Goal: Task Accomplishment & Management: Use online tool/utility

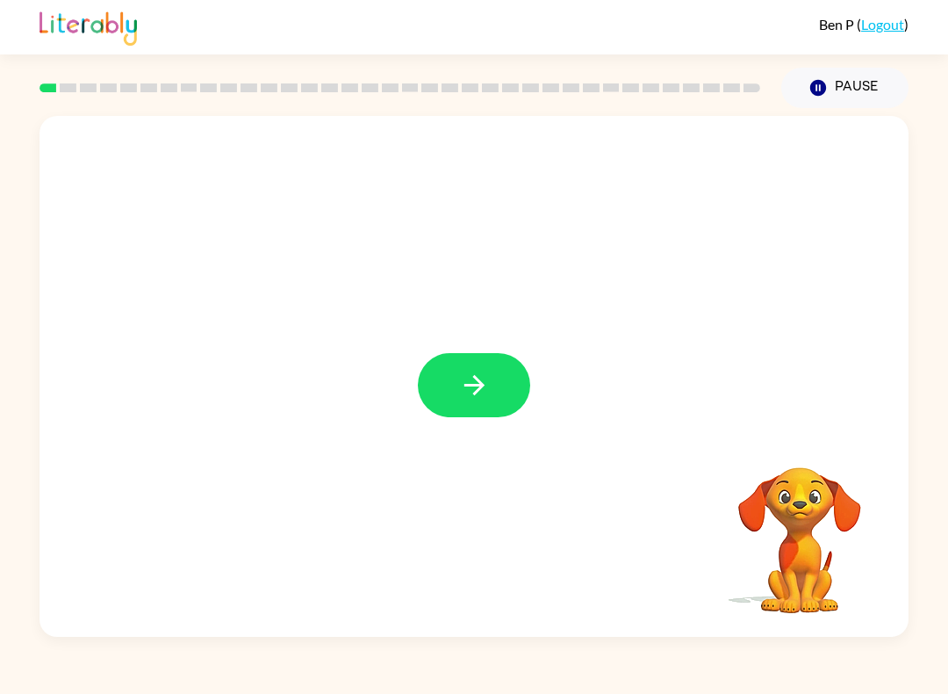
click at [487, 388] on icon "button" at bounding box center [474, 385] width 31 height 31
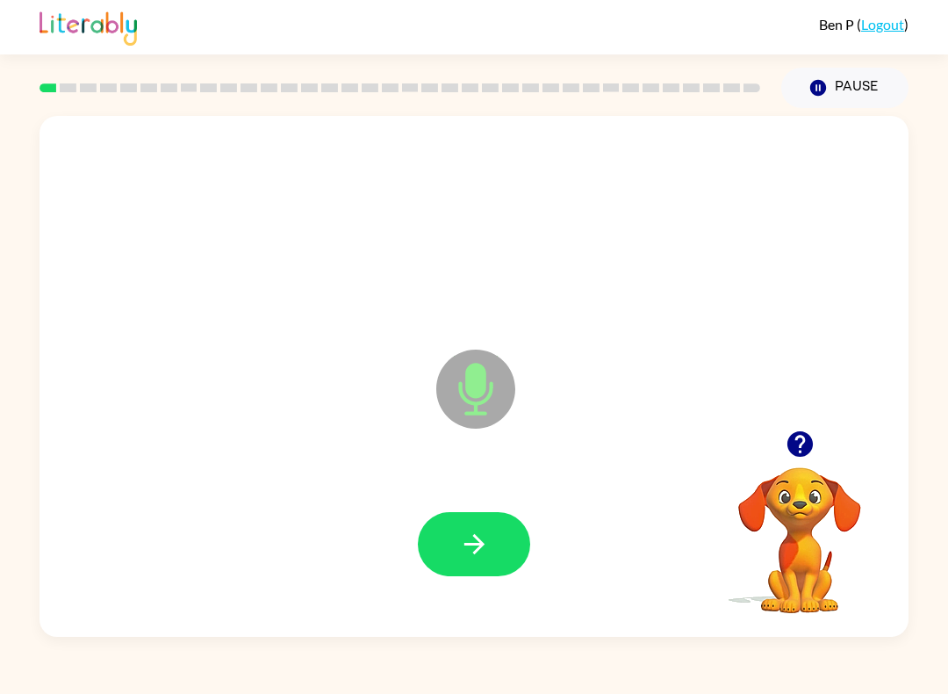
click at [495, 554] on button "button" at bounding box center [474, 544] width 112 height 64
click at [450, 528] on button "button" at bounding box center [474, 544] width 112 height 64
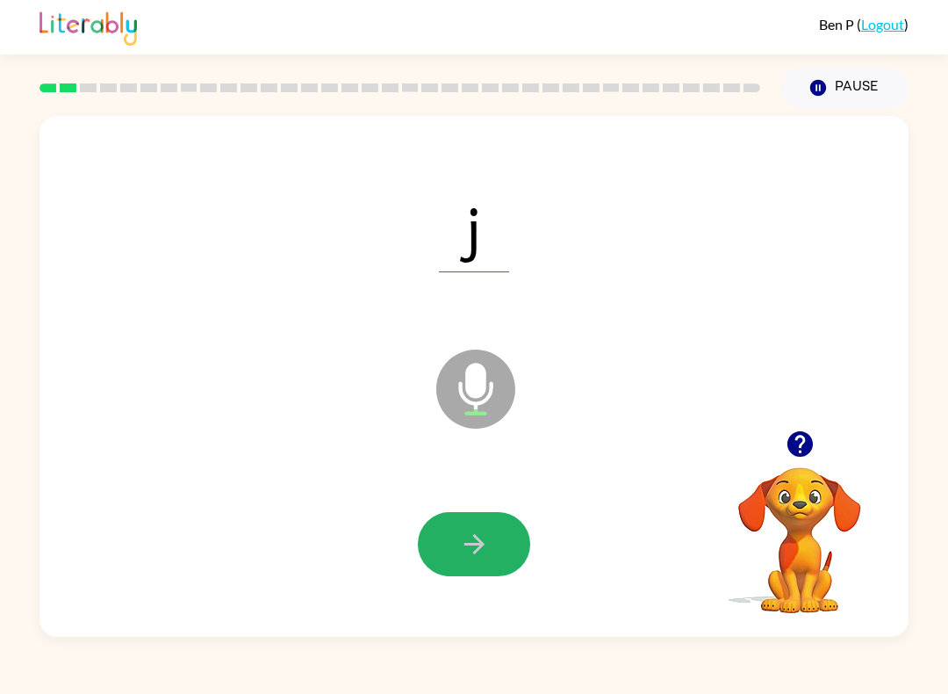
click at [478, 538] on icon "button" at bounding box center [474, 544] width 20 height 20
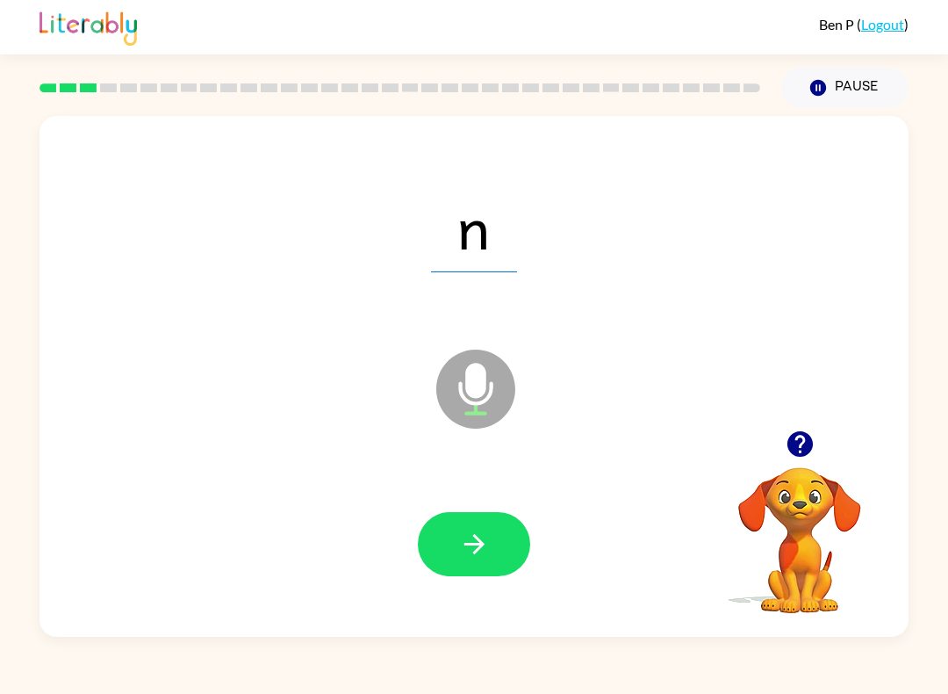
click at [482, 521] on button "button" at bounding box center [474, 544] width 112 height 64
click at [486, 528] on button "button" at bounding box center [474, 544] width 112 height 64
click at [479, 524] on button "button" at bounding box center [474, 544] width 112 height 64
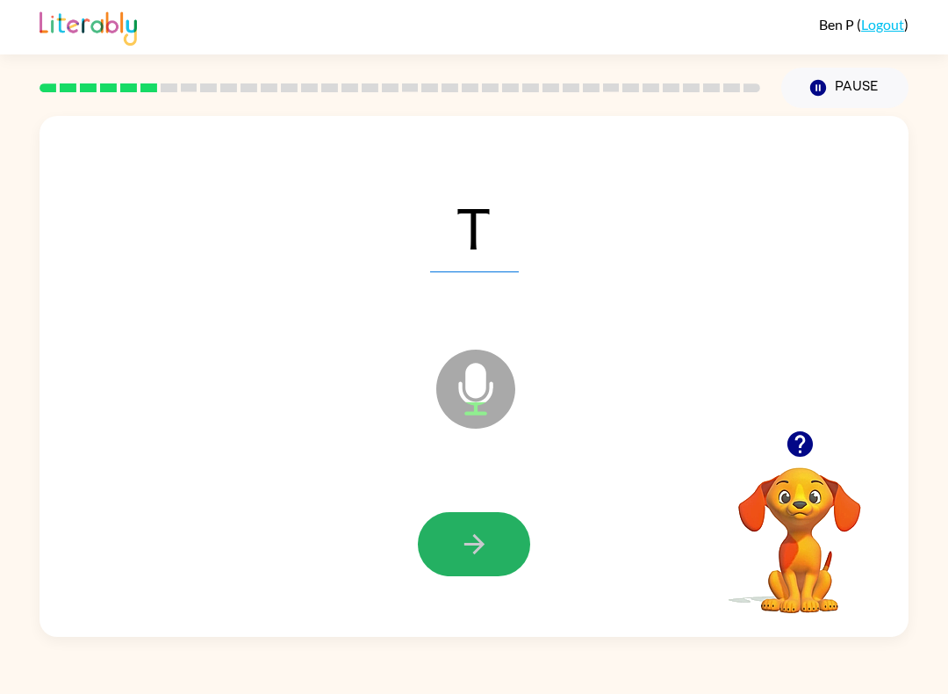
click at [497, 543] on button "button" at bounding box center [474, 544] width 112 height 64
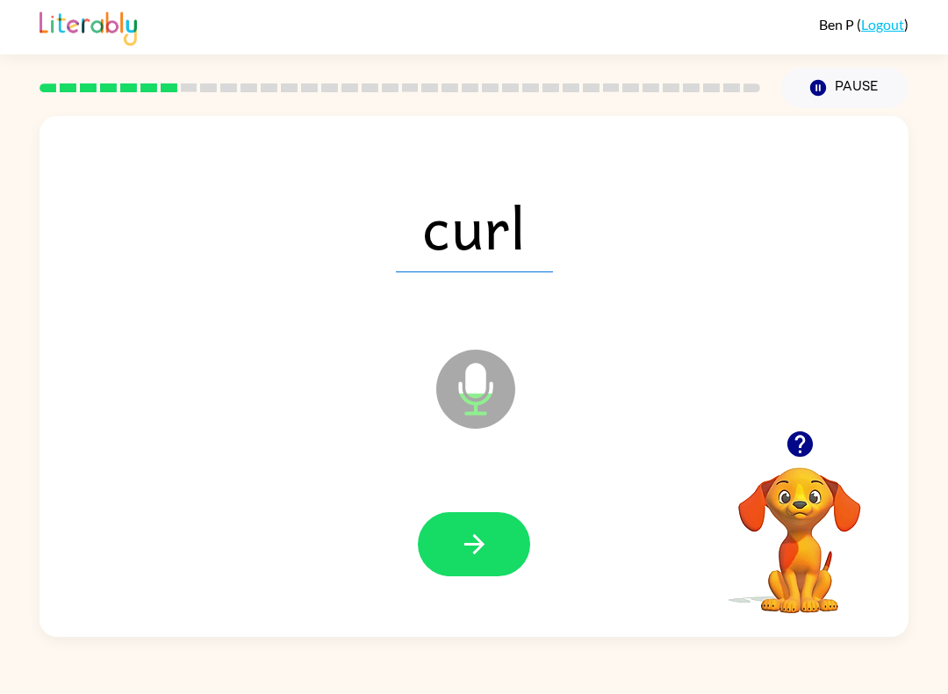
click at [492, 529] on button "button" at bounding box center [474, 544] width 112 height 64
click at [487, 559] on icon "button" at bounding box center [474, 544] width 31 height 31
click at [459, 534] on icon "button" at bounding box center [474, 544] width 31 height 31
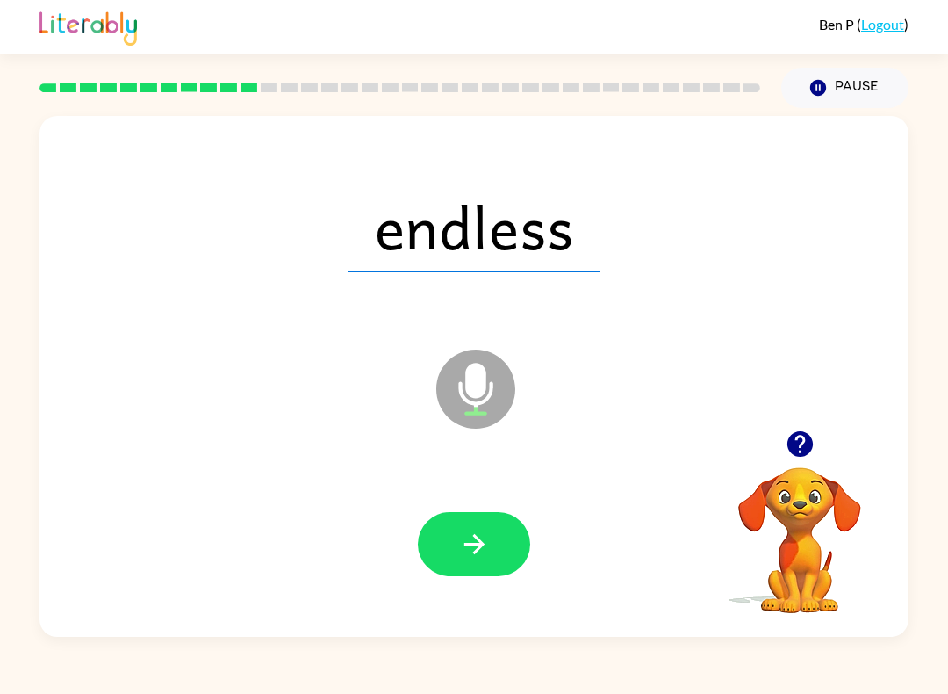
click at [488, 546] on icon "button" at bounding box center [474, 544] width 31 height 31
click at [490, 540] on button "button" at bounding box center [474, 544] width 112 height 64
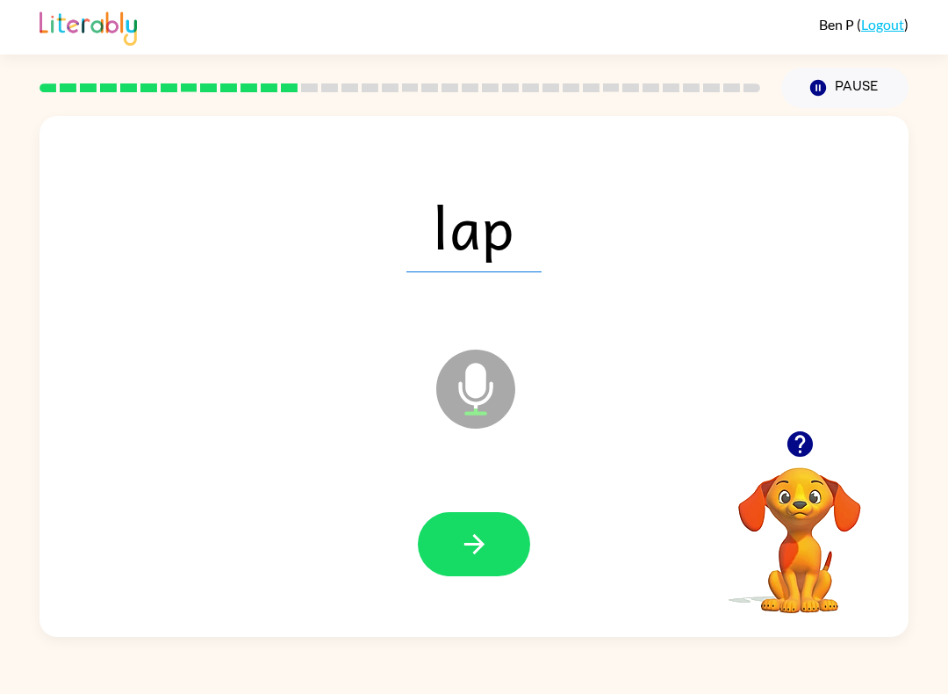
click at [501, 508] on div at bounding box center [474, 544] width 834 height 150
click at [496, 531] on button "button" at bounding box center [474, 544] width 112 height 64
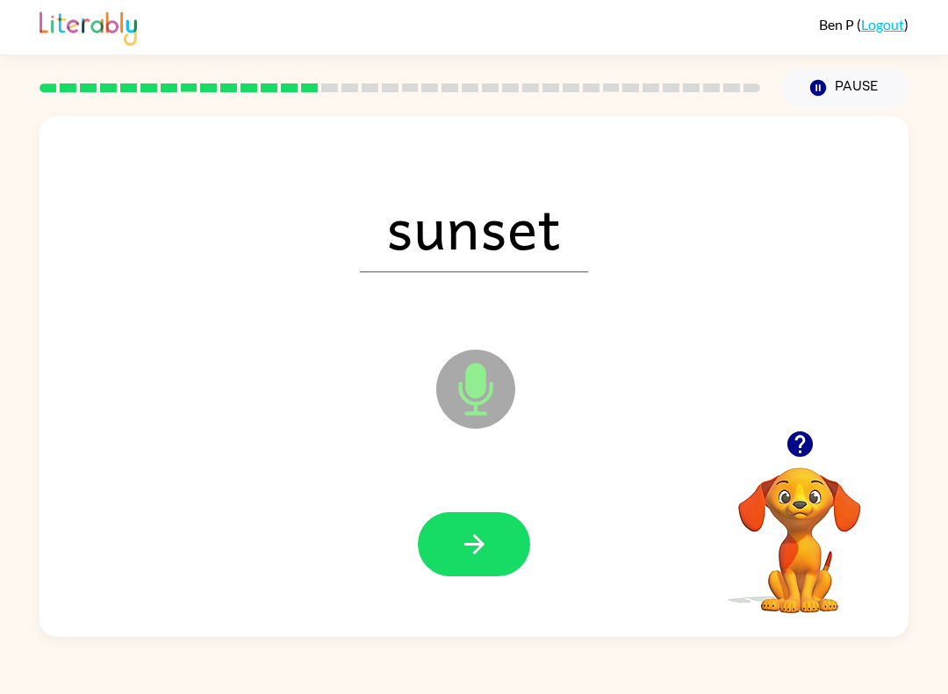
click at [489, 559] on icon "button" at bounding box center [474, 544] width 31 height 31
click at [469, 552] on icon "button" at bounding box center [474, 544] width 31 height 31
click at [476, 552] on icon "button" at bounding box center [474, 544] width 20 height 20
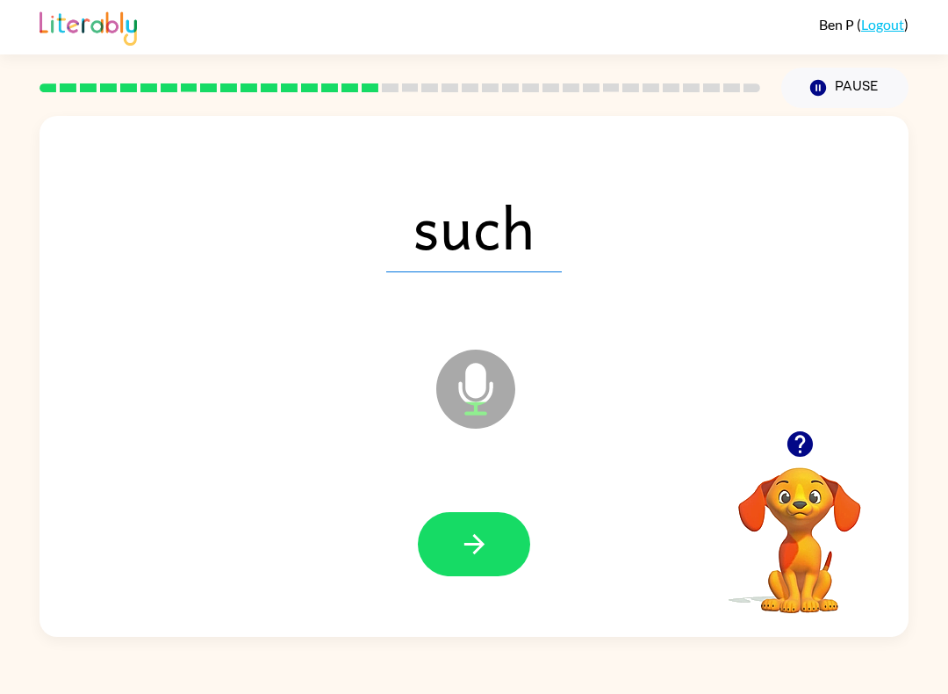
click at [480, 538] on icon "button" at bounding box center [474, 544] width 31 height 31
click at [455, 534] on button "button" at bounding box center [474, 544] width 112 height 64
click at [489, 576] on button "button" at bounding box center [474, 544] width 112 height 64
click at [484, 552] on icon "button" at bounding box center [474, 544] width 31 height 31
click at [480, 550] on icon "button" at bounding box center [474, 544] width 31 height 31
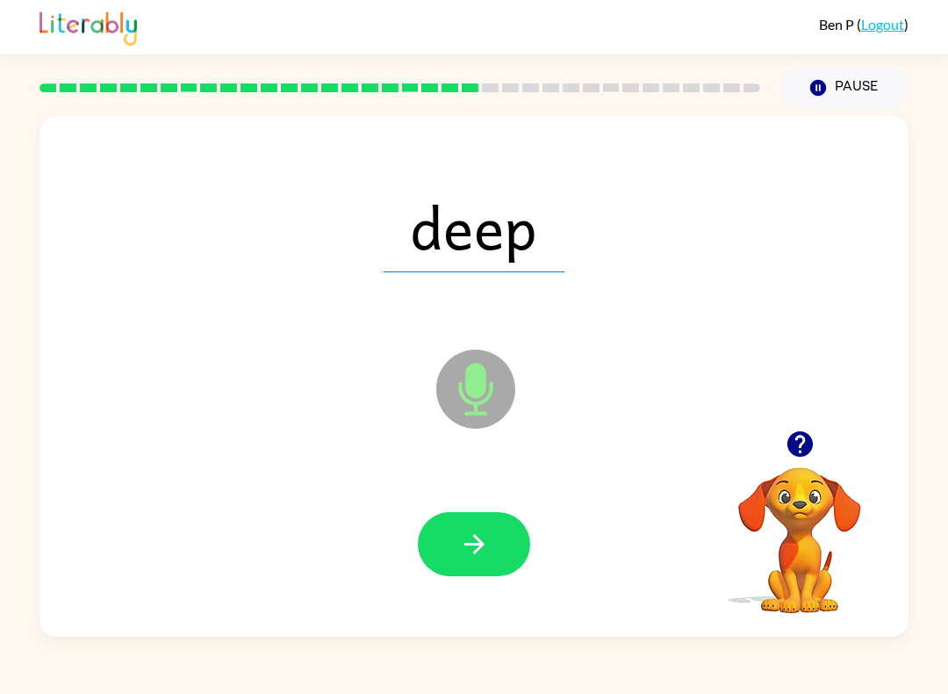
click at [472, 548] on icon "button" at bounding box center [474, 544] width 31 height 31
click at [493, 588] on div at bounding box center [474, 544] width 834 height 150
click at [498, 588] on div at bounding box center [474, 544] width 834 height 150
click at [483, 544] on icon "button" at bounding box center [474, 544] width 20 height 20
click at [490, 558] on button "button" at bounding box center [474, 544] width 112 height 64
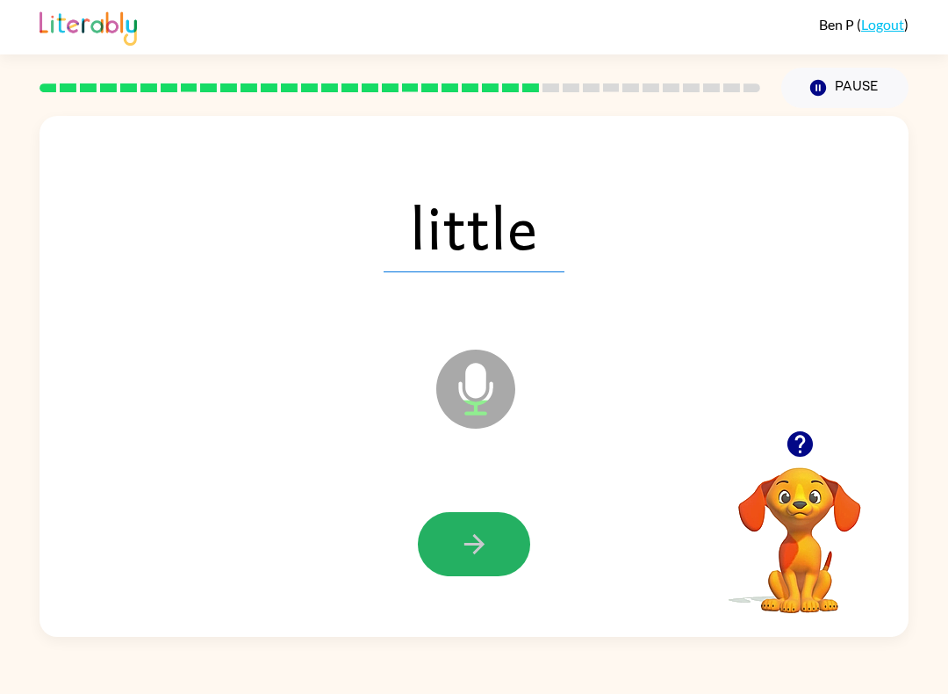
click at [493, 526] on button "button" at bounding box center [474, 544] width 112 height 64
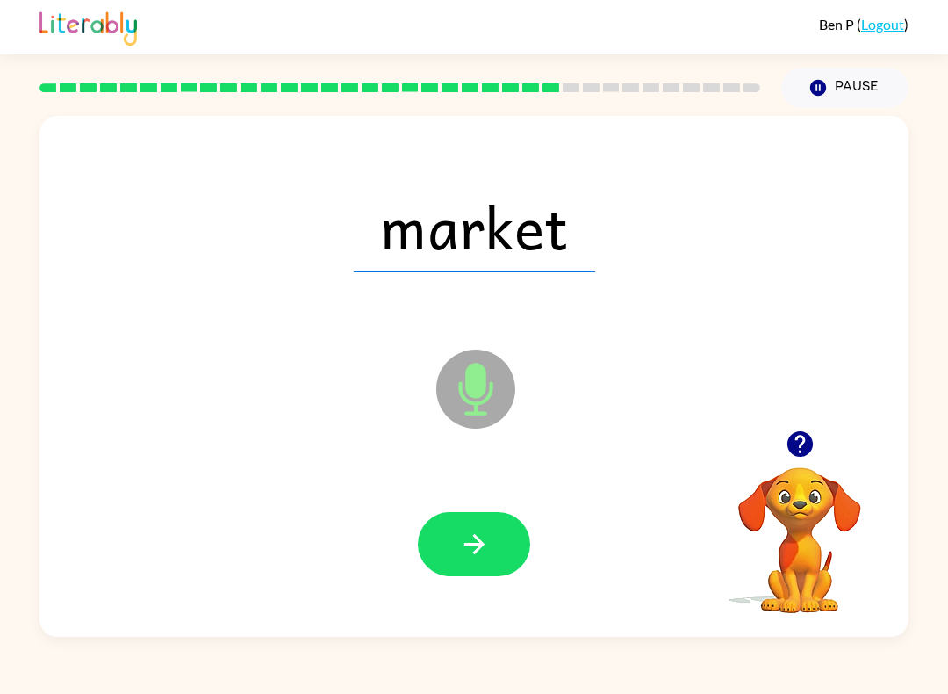
click at [474, 532] on icon "button" at bounding box center [474, 544] width 31 height 31
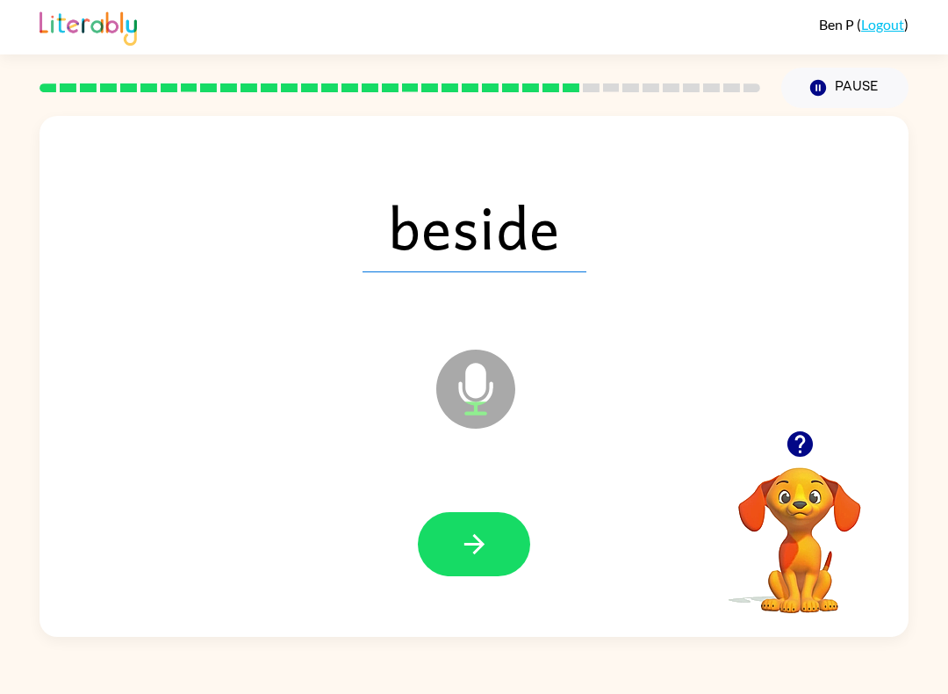
click at [456, 523] on button "button" at bounding box center [474, 544] width 112 height 64
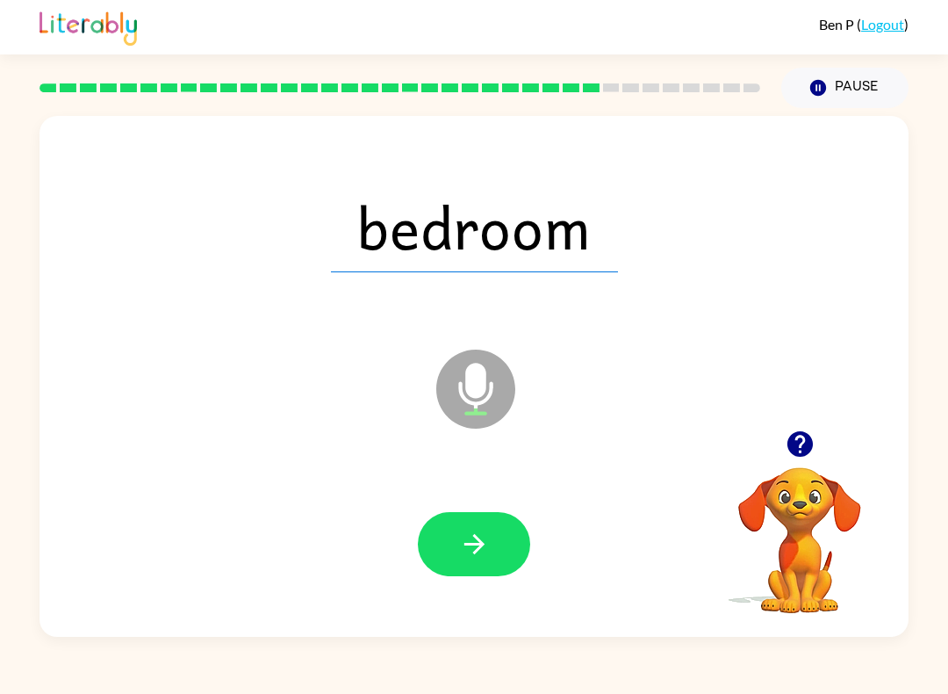
click at [501, 542] on button "button" at bounding box center [474, 544] width 112 height 64
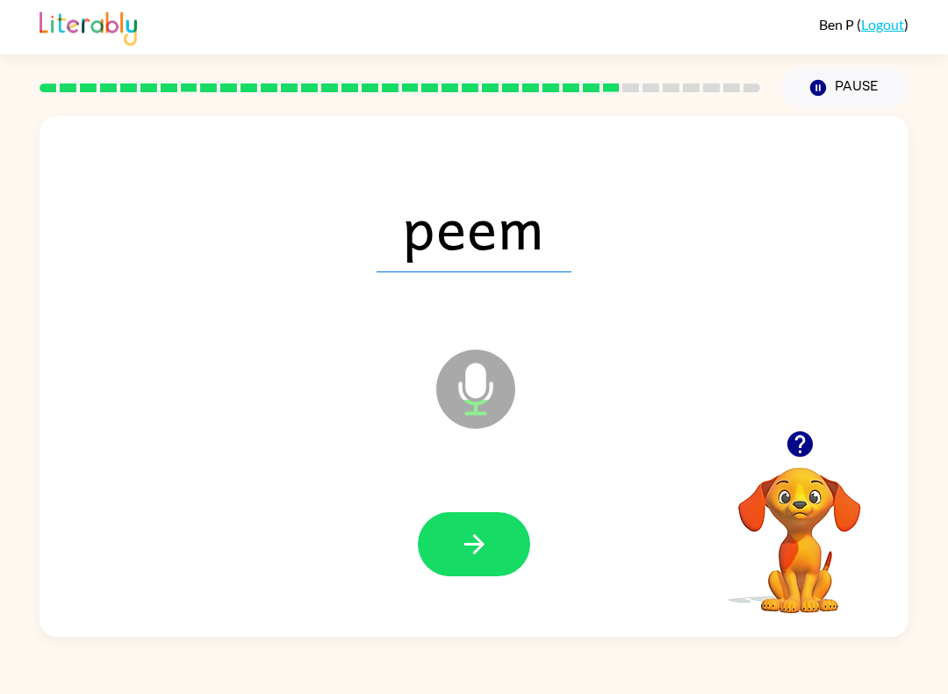
click at [481, 531] on icon "button" at bounding box center [474, 544] width 31 height 31
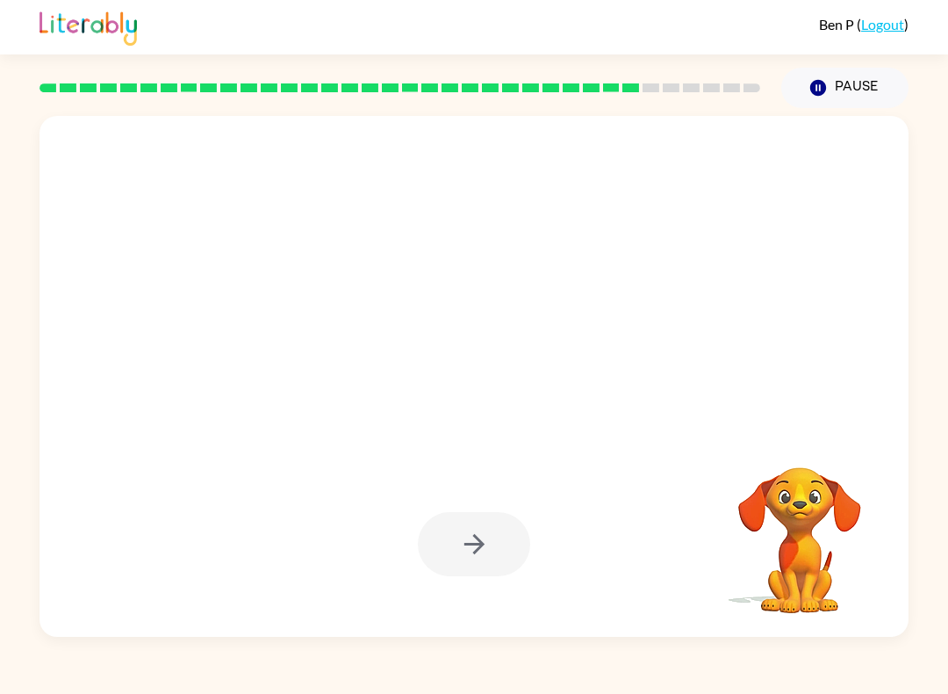
click at [710, 79] on button "Pause Pause" at bounding box center [845, 88] width 127 height 40
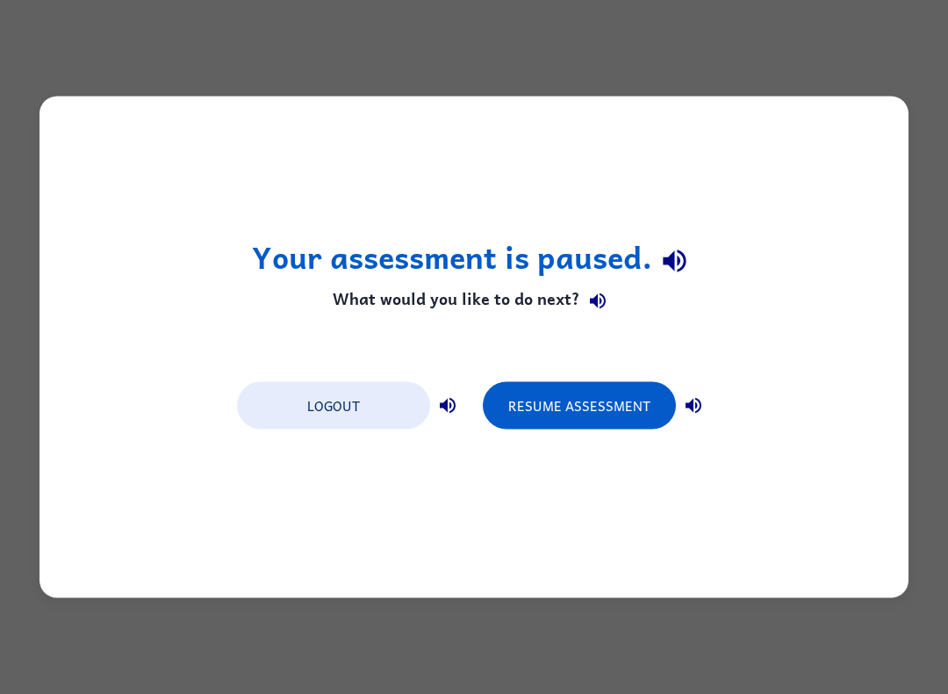
click at [586, 399] on button "Resume Assessment" at bounding box center [579, 405] width 193 height 47
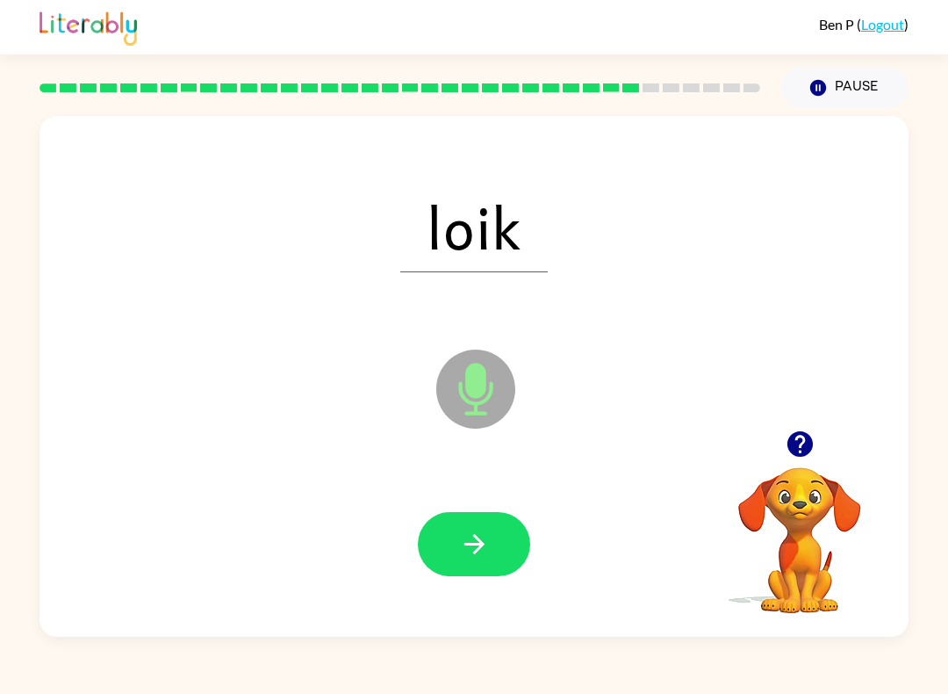
click at [478, 536] on icon "button" at bounding box center [474, 544] width 31 height 31
click at [478, 534] on icon "button" at bounding box center [474, 544] width 31 height 31
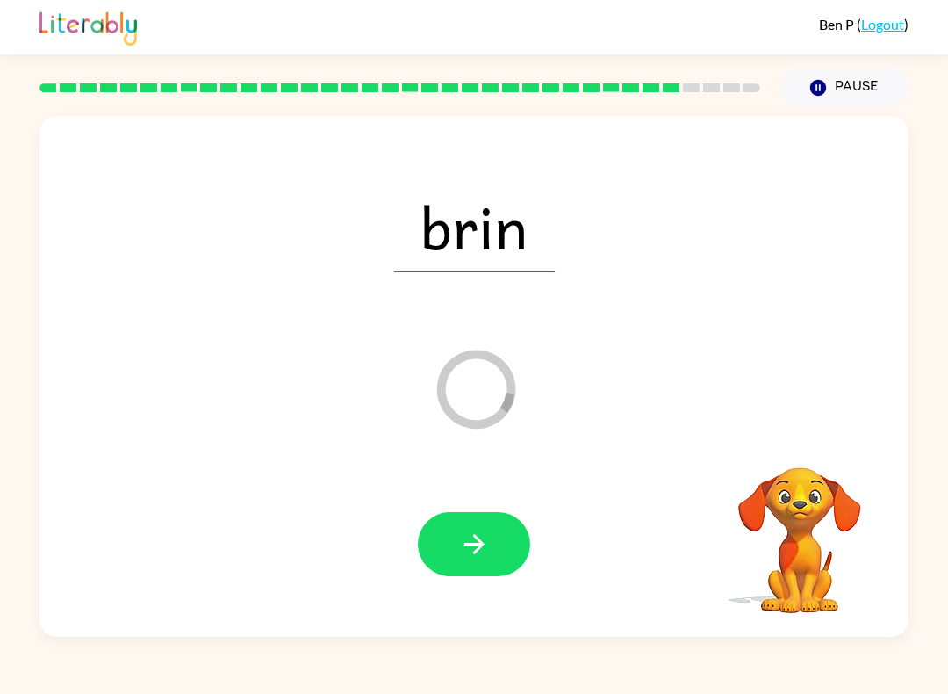
click at [477, 537] on icon "button" at bounding box center [474, 544] width 20 height 20
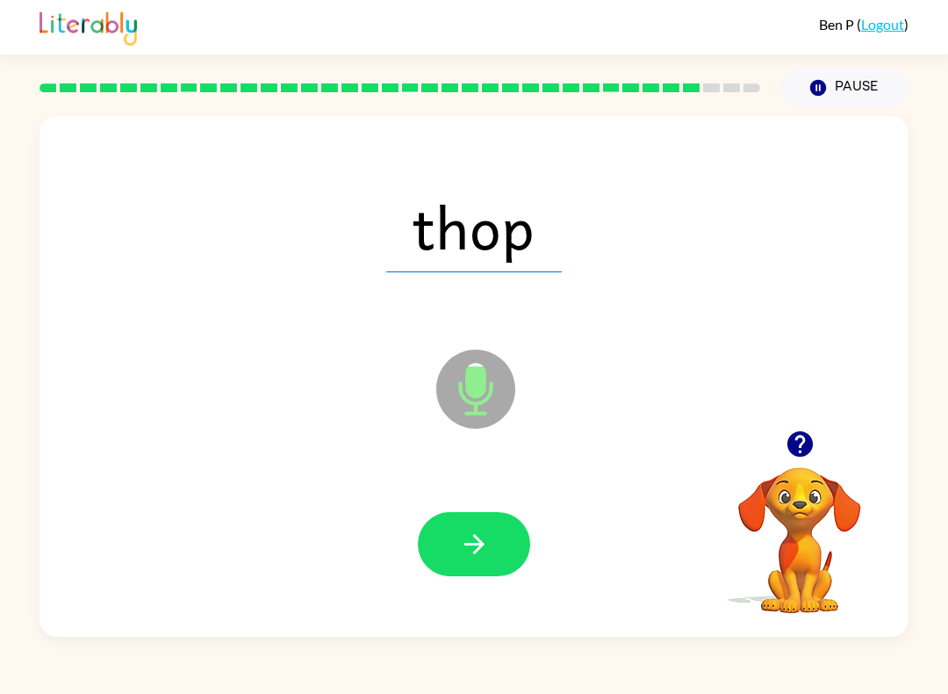
click at [492, 527] on button "button" at bounding box center [474, 544] width 112 height 64
click at [464, 544] on icon "button" at bounding box center [474, 544] width 31 height 31
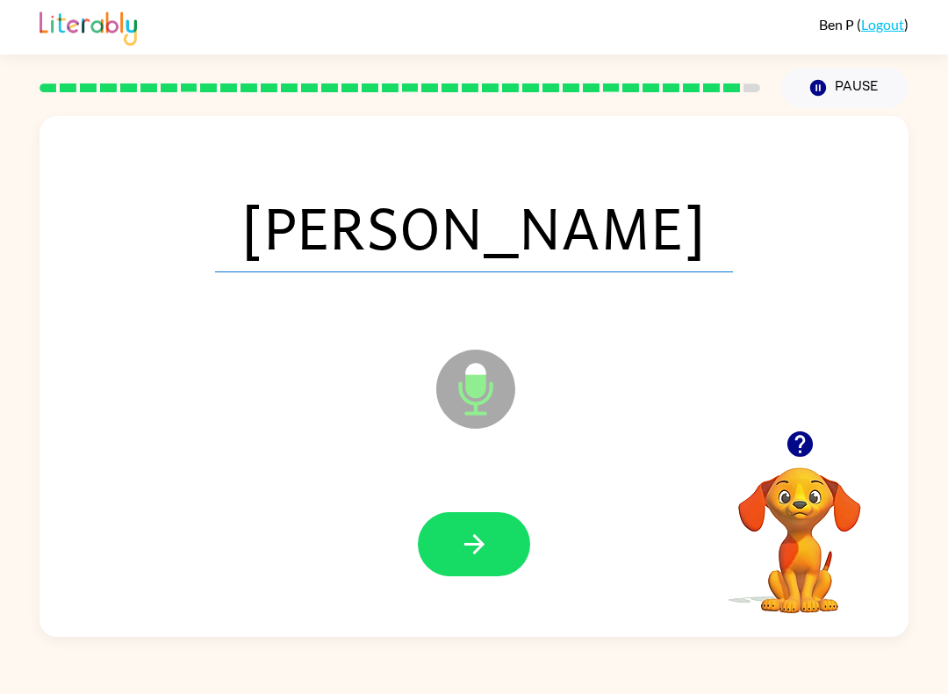
click at [486, 552] on icon "button" at bounding box center [474, 544] width 31 height 31
